Goal: Information Seeking & Learning: Learn about a topic

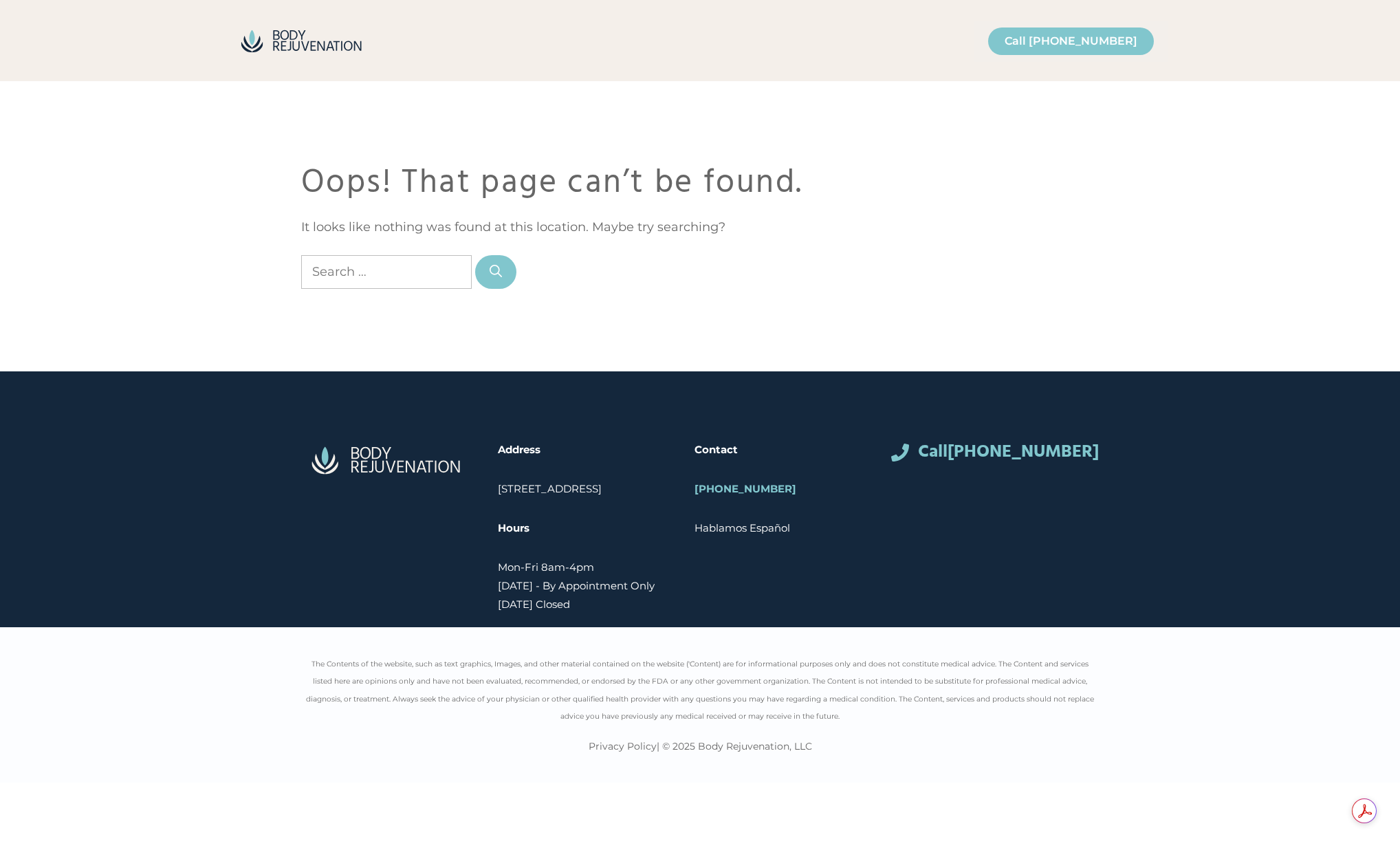
click at [379, 279] on input "Search for:" at bounding box center [387, 271] width 170 height 34
type input "ceo"
click at [475, 255] on button "Search" at bounding box center [496, 271] width 42 height 34
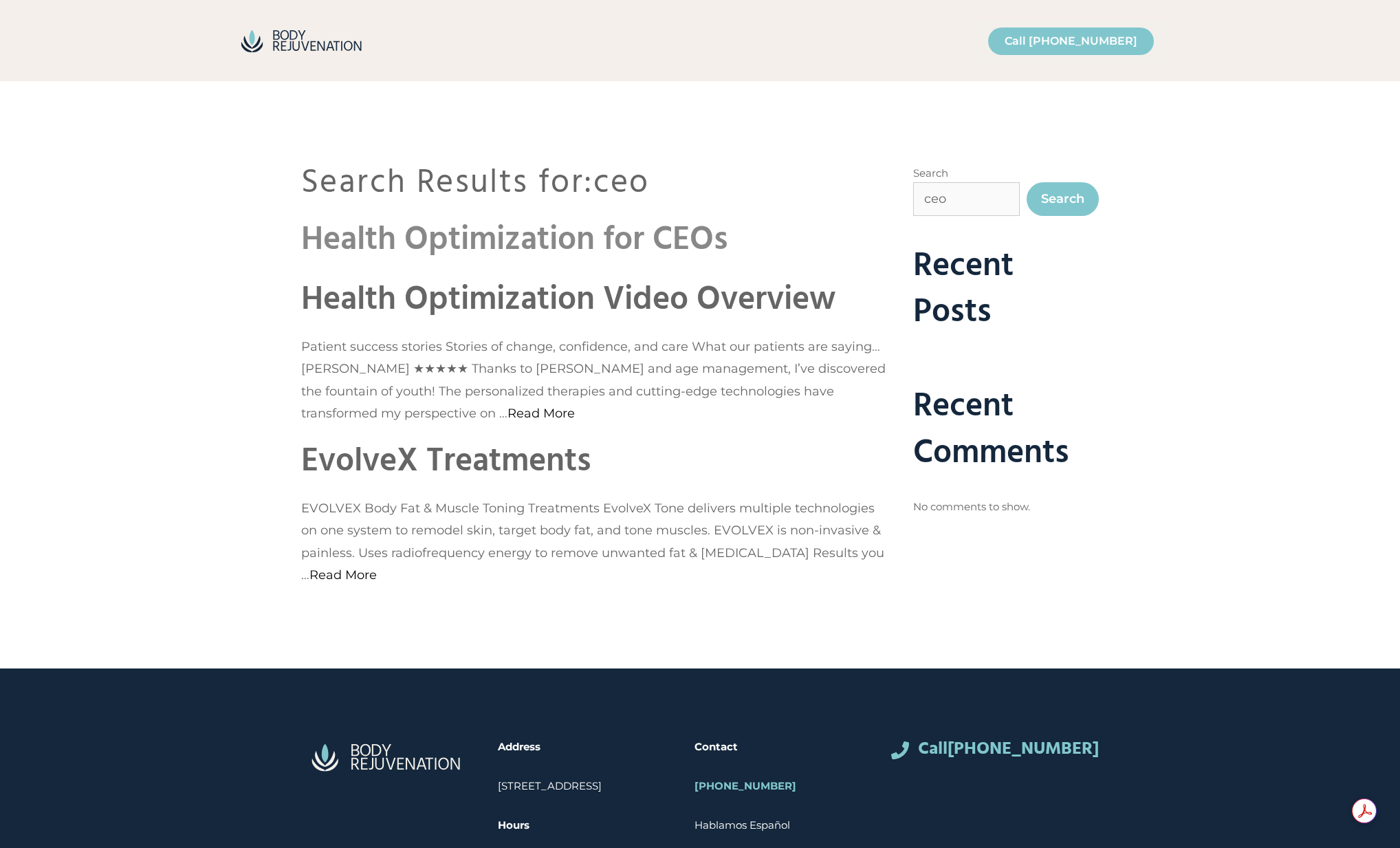
click at [425, 236] on link "Health Optimization for CEOs" at bounding box center [515, 241] width 427 height 53
click at [447, 299] on link "Health Optimization Video Overview" at bounding box center [569, 300] width 534 height 53
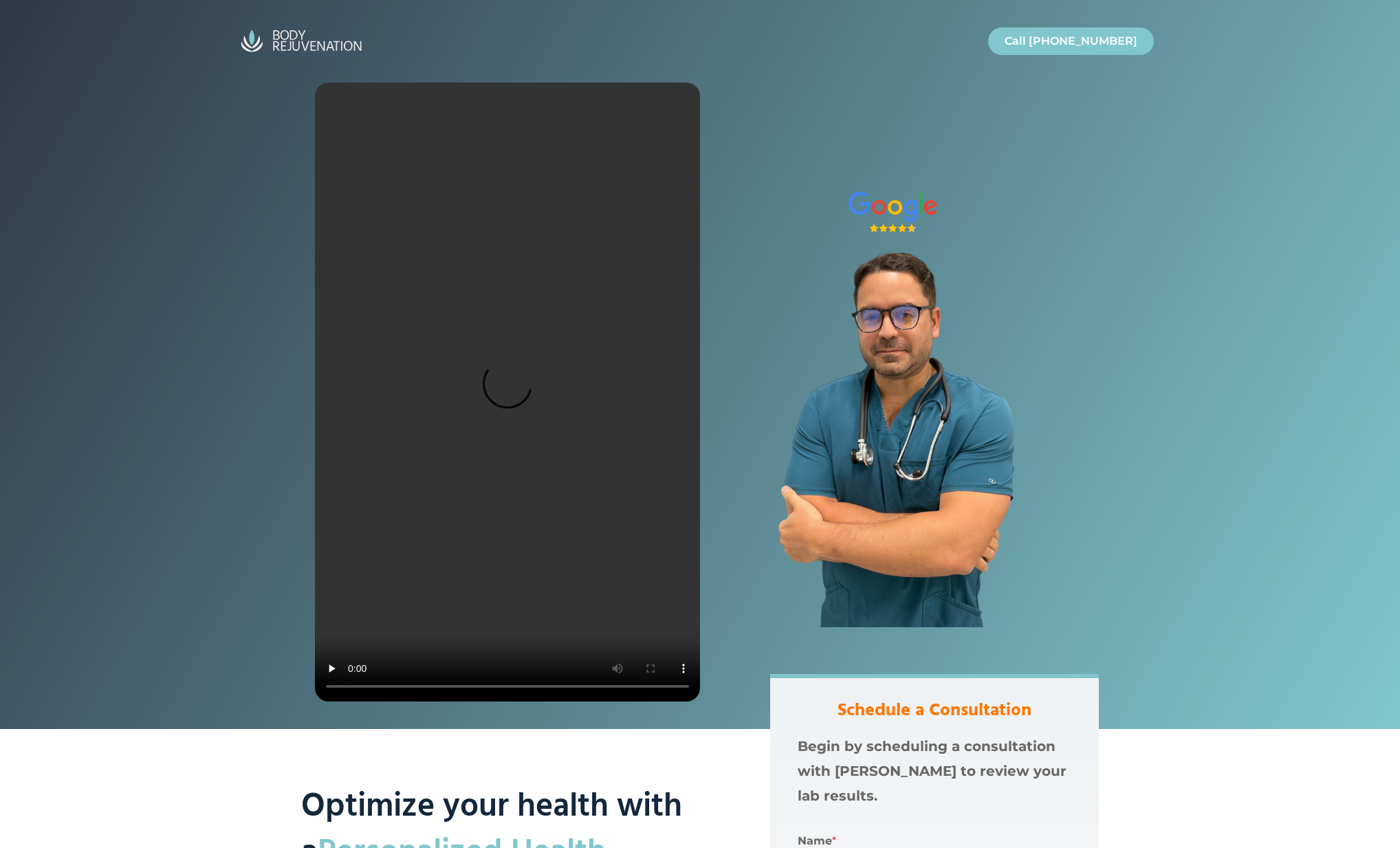
click at [188, 233] on div at bounding box center [700, 365] width 1400 height 729
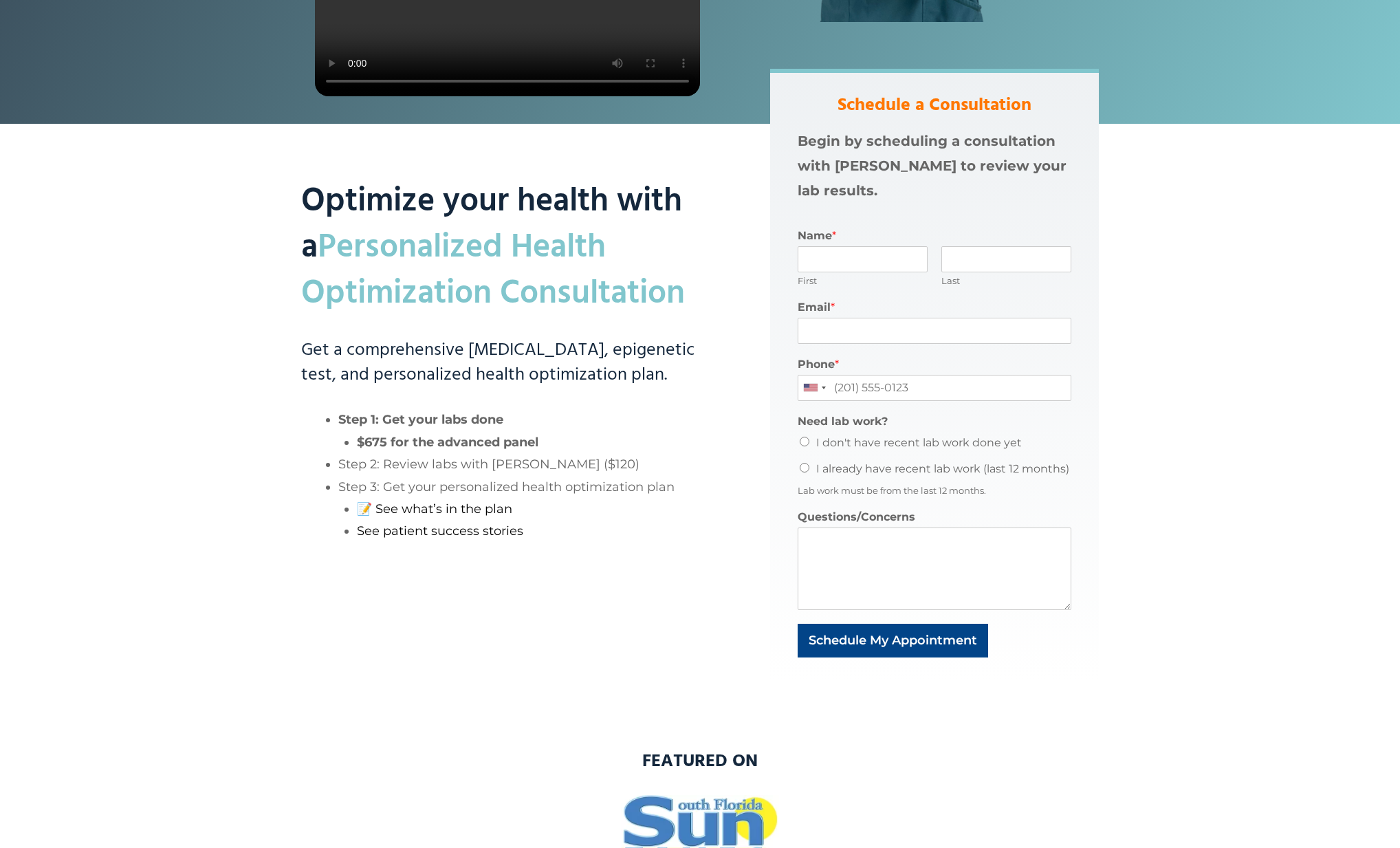
scroll to position [635, 0]
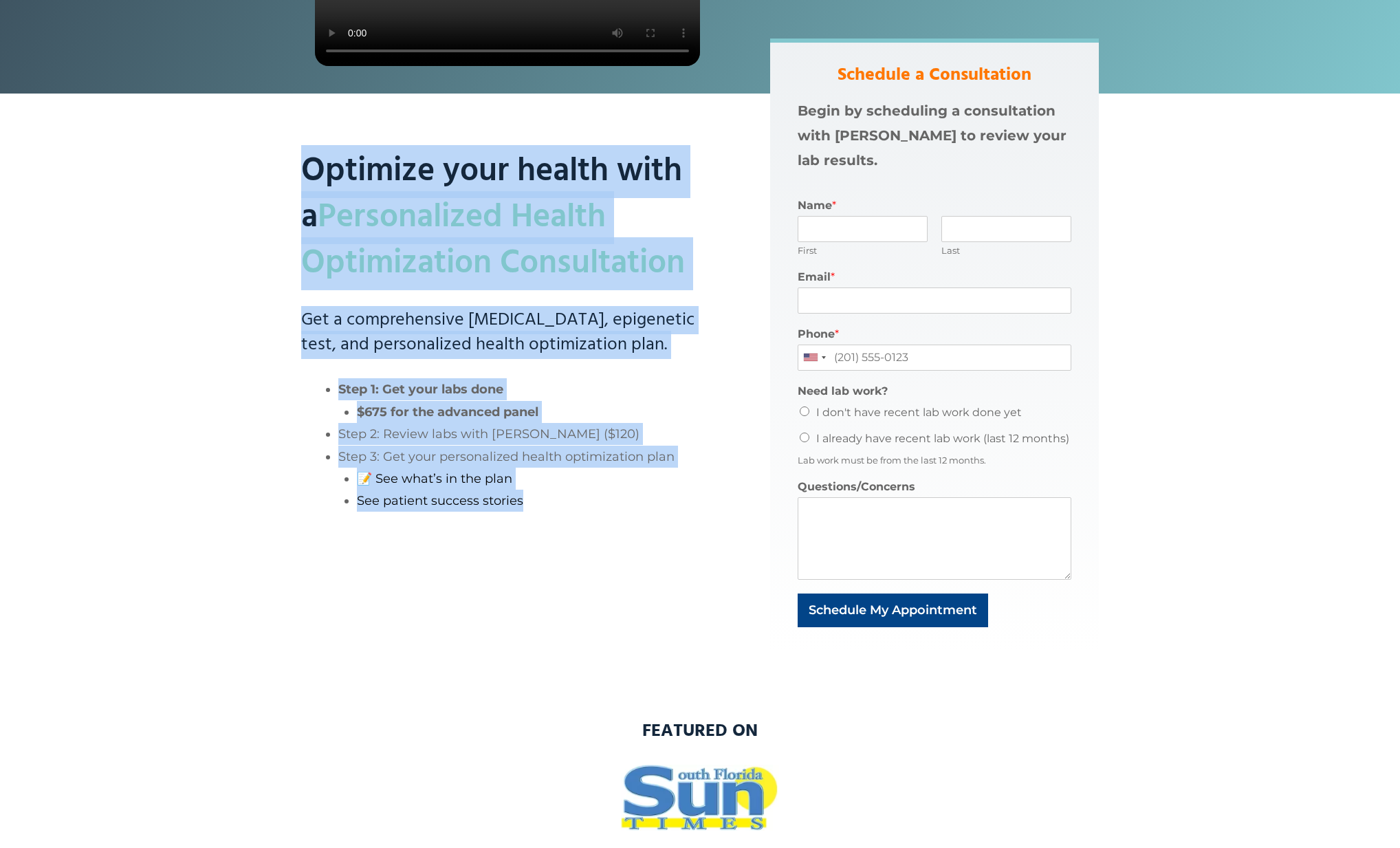
drag, startPoint x: 305, startPoint y: 168, endPoint x: 534, endPoint y: 506, distance: 408.3
click at [534, 506] on div "Optimize your health with a Personalized Health Optimization Consultation Get a…" at bounding box center [508, 344] width 414 height 612
click at [348, 308] on h3 "Get a comprehensive [MEDICAL_DATA], epigenetic test, and personalized health op…" at bounding box center [508, 333] width 414 height 50
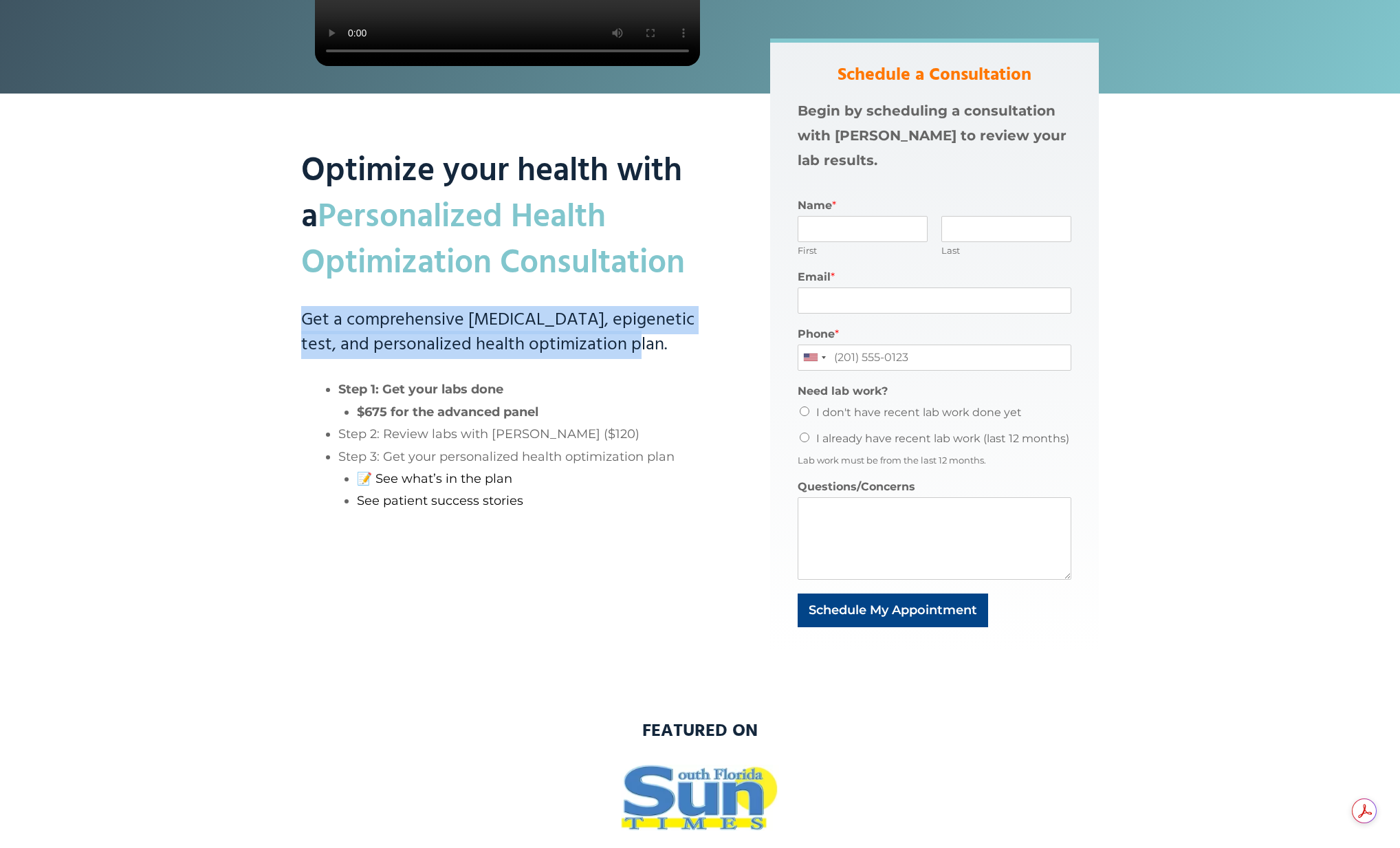
drag, startPoint x: 301, startPoint y: 314, endPoint x: 615, endPoint y: 351, distance: 316.2
click at [615, 351] on h3 "Get a comprehensive [MEDICAL_DATA], epigenetic test, and personalized health op…" at bounding box center [508, 333] width 414 height 50
copy h3 "Get a comprehensive [MEDICAL_DATA], epigenetic test, and personalized health op…"
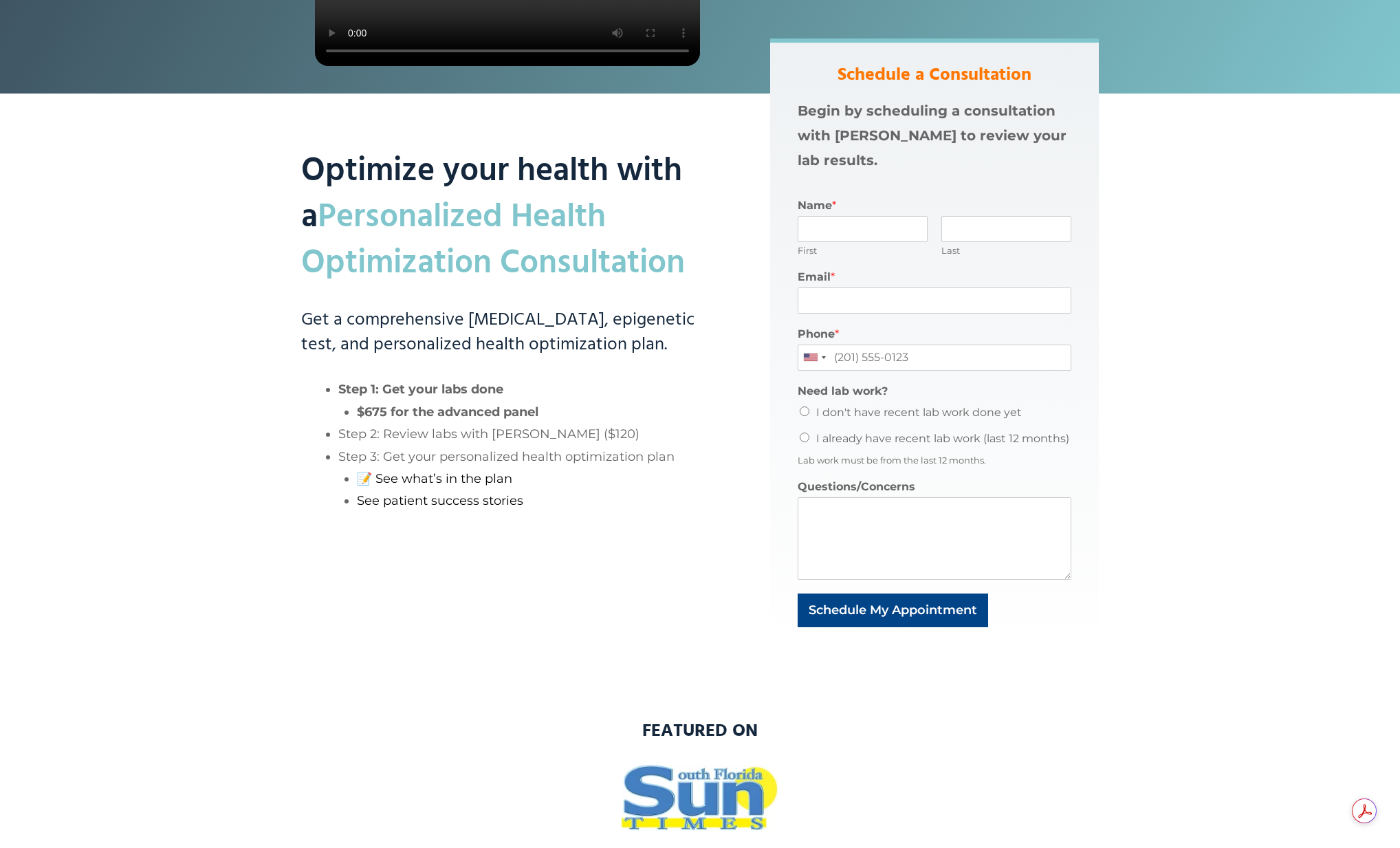
click at [252, 312] on div "Optimize your health with a Personalized Health Optimization Consultation Get a…" at bounding box center [481, 344] width 469 height 612
click at [560, 496] on li "See patient success stories" at bounding box center [536, 501] width 358 height 22
click at [256, 244] on div "Optimize your health with a Personalized Health Optimization Consultation Get a…" at bounding box center [481, 344] width 469 height 612
click at [461, 339] on h3 "Get a comprehensive [MEDICAL_DATA], epigenetic test, and personalized health op…" at bounding box center [508, 333] width 414 height 50
